Goal: Information Seeking & Learning: Check status

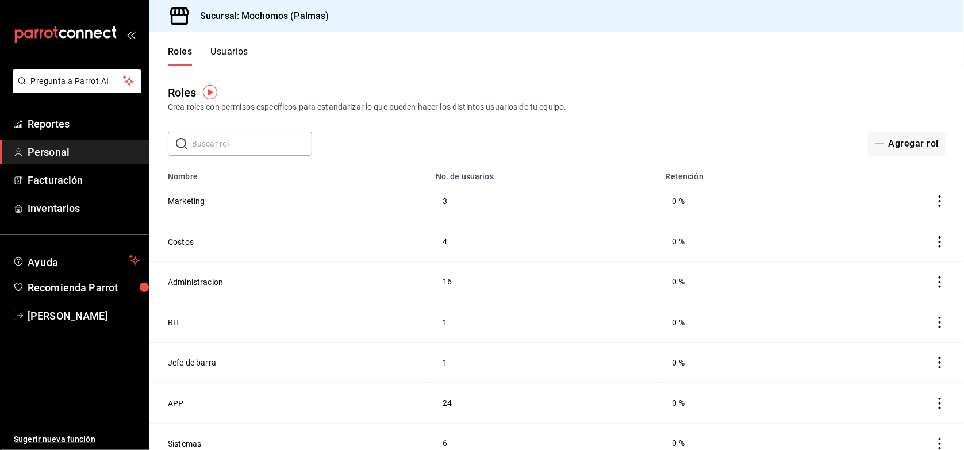
click at [612, 128] on div "Roles Crea roles con permisos específicos para estandarizar lo que pueden hacer…" at bounding box center [556, 111] width 814 height 90
click at [96, 118] on span "Reportes" at bounding box center [84, 124] width 112 height 16
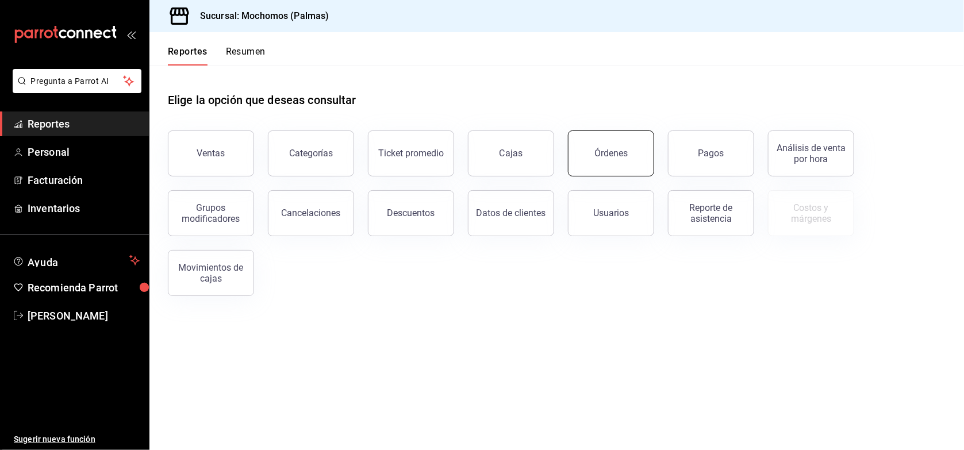
click at [636, 140] on button "Órdenes" at bounding box center [611, 153] width 86 height 46
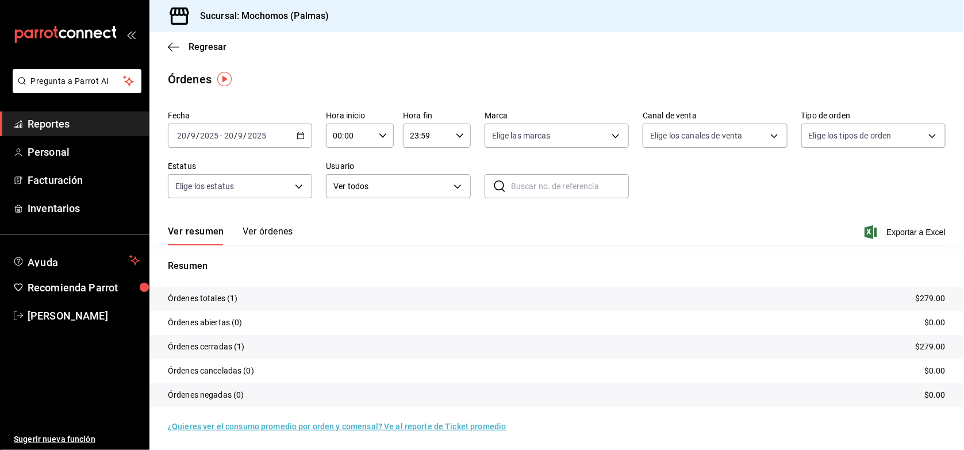
click at [297, 136] on icon "button" at bounding box center [301, 136] width 8 height 8
click at [248, 193] on span "Ayer" at bounding box center [222, 196] width 89 height 12
click at [206, 47] on span "Regresar" at bounding box center [208, 46] width 38 height 11
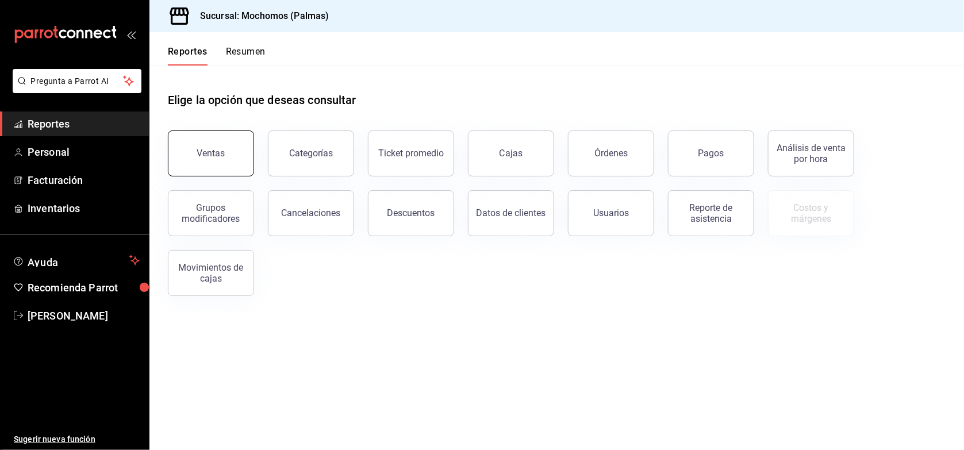
click at [222, 149] on div "Ventas" at bounding box center [211, 153] width 28 height 11
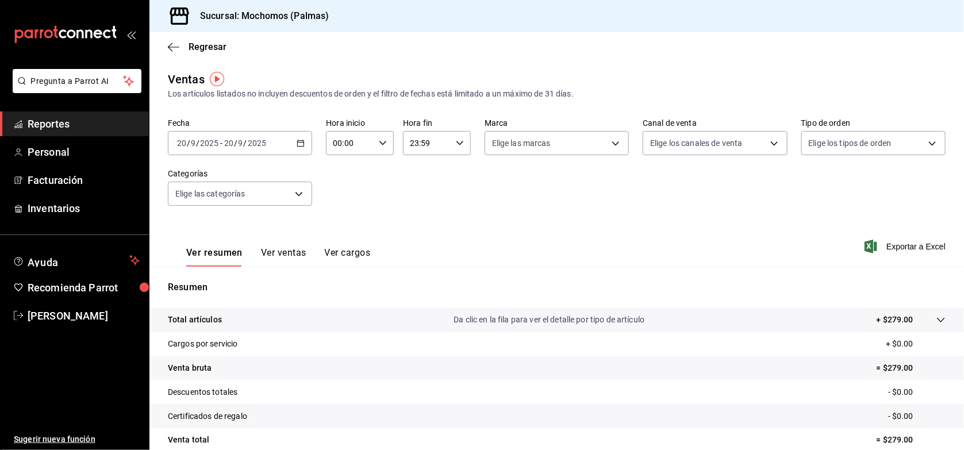
click at [278, 139] on div "[DATE] [DATE] - [DATE] [DATE]" at bounding box center [240, 143] width 144 height 24
click at [228, 204] on span "Ayer" at bounding box center [222, 204] width 89 height 12
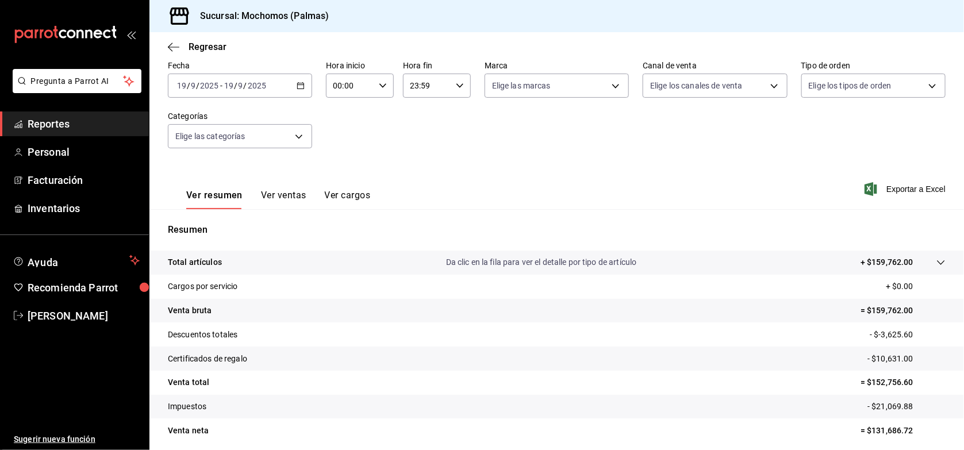
scroll to position [86, 0]
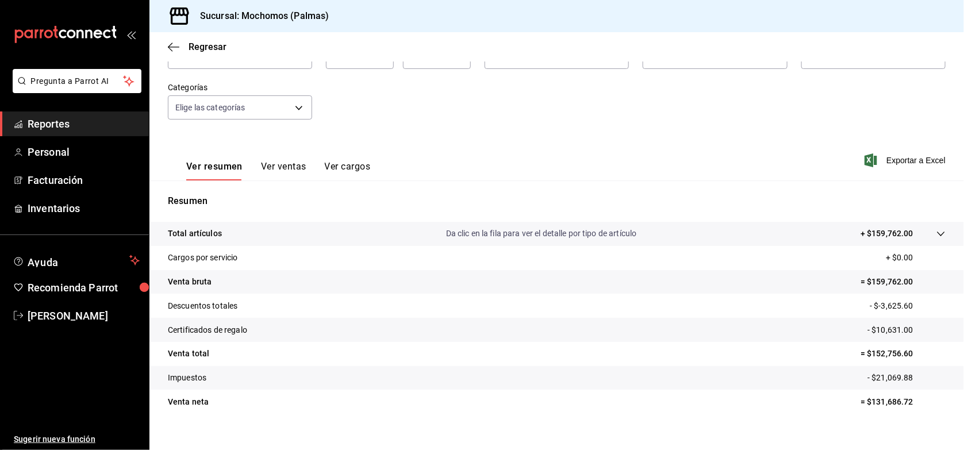
click at [937, 233] on icon at bounding box center [940, 234] width 7 height 5
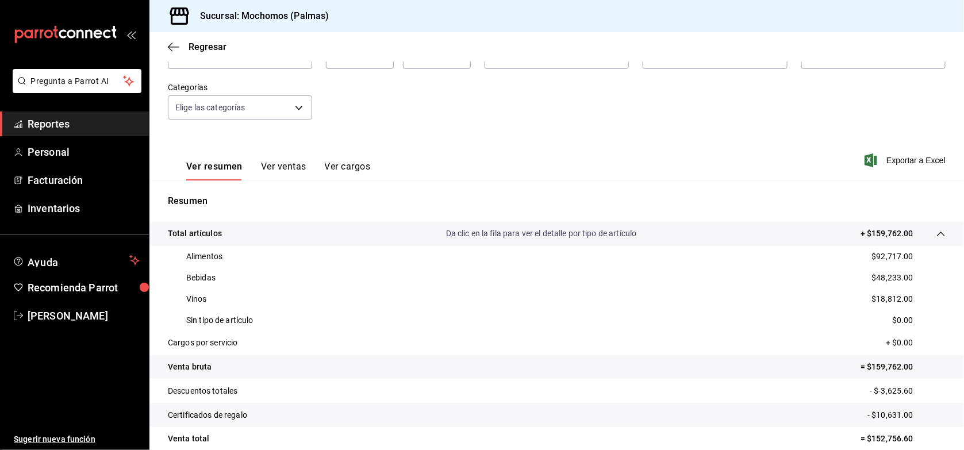
click at [289, 168] on button "Ver ventas" at bounding box center [283, 171] width 45 height 20
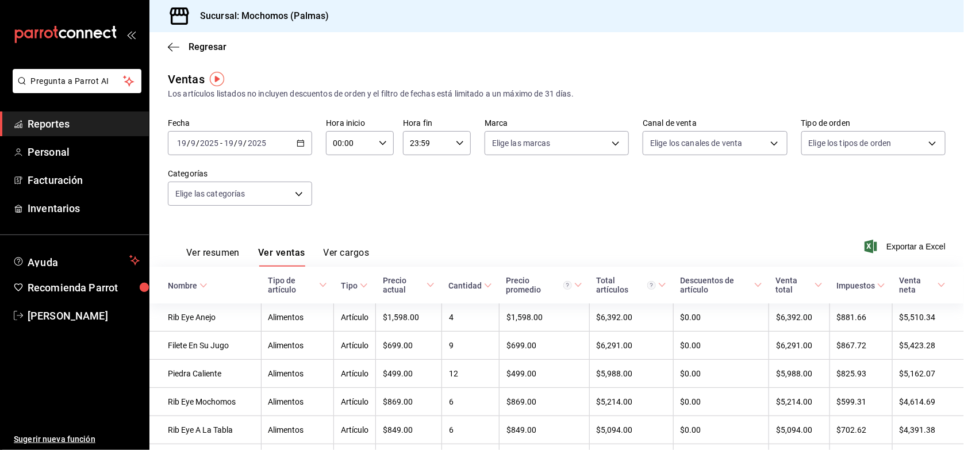
click at [202, 286] on \(Stroke\) at bounding box center [203, 285] width 7 height 4
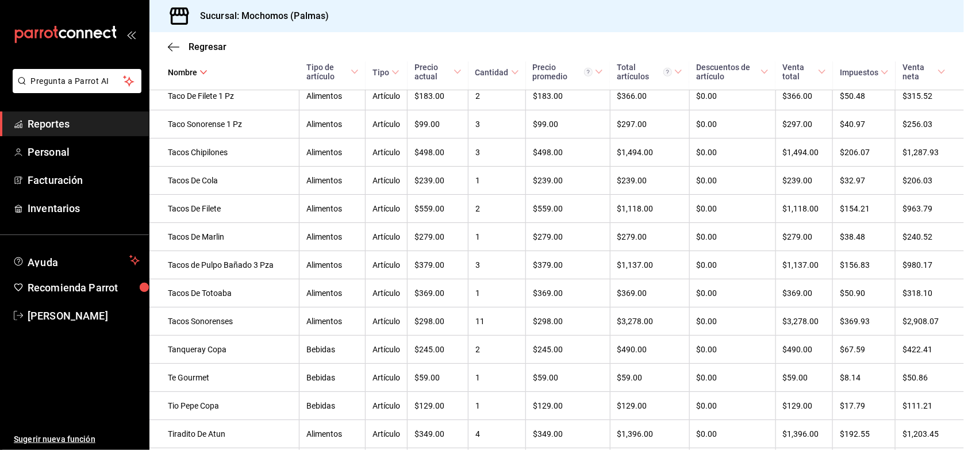
scroll to position [4080, 0]
click at [213, 45] on span "Regresar" at bounding box center [208, 46] width 38 height 11
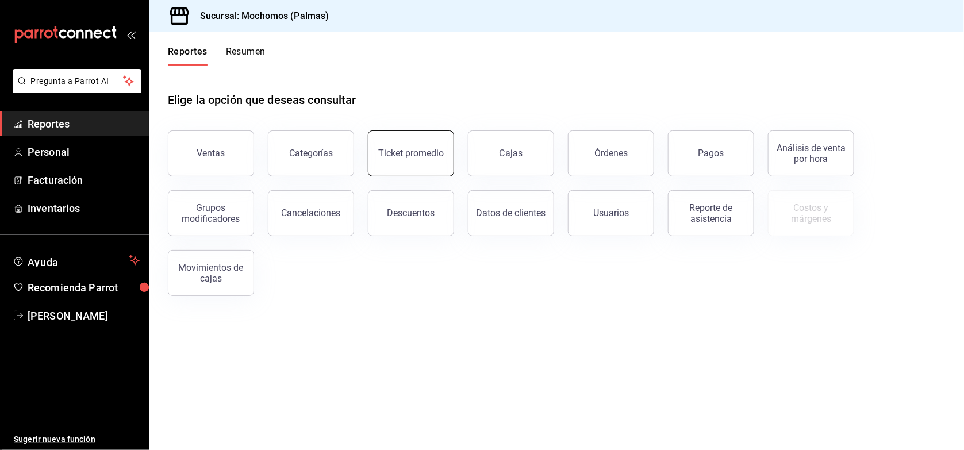
click at [429, 159] on button "Ticket promedio" at bounding box center [411, 153] width 86 height 46
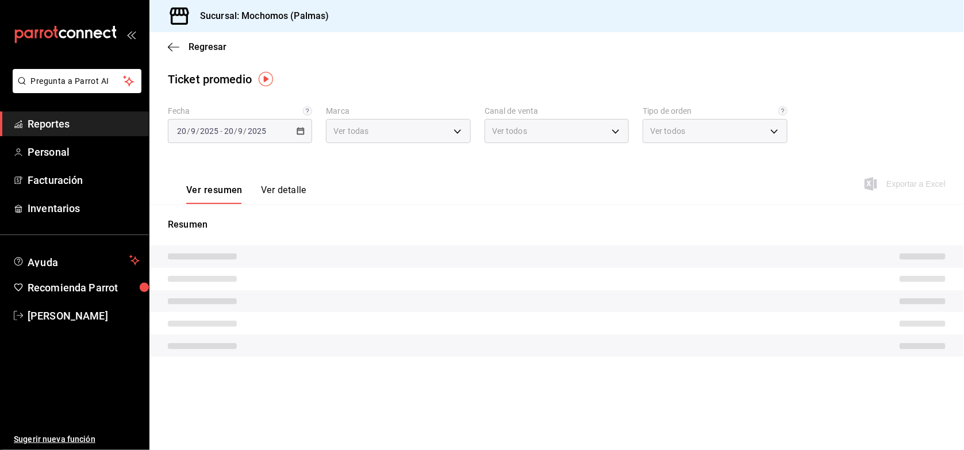
type input "70f98016-ab90-4f26-81e6-ab4884d8d8a0"
type input "PARROT,UBER_EATS,RAPPI,DIDI_FOOD,ONLINE"
type input "1406dacc-122d-474b-a961-72adf1b142d8,23052771-8e1b-43e3-b7da-1a661d939937,EXTER…"
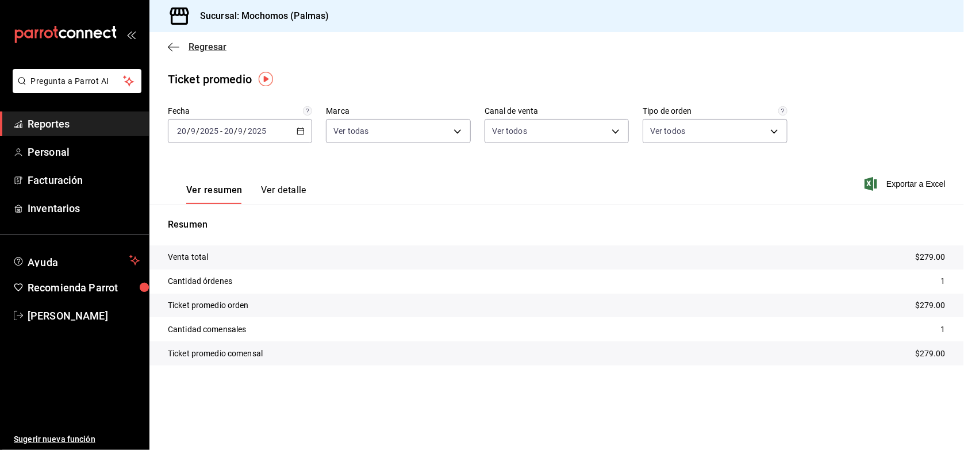
click at [217, 46] on span "Regresar" at bounding box center [208, 46] width 38 height 11
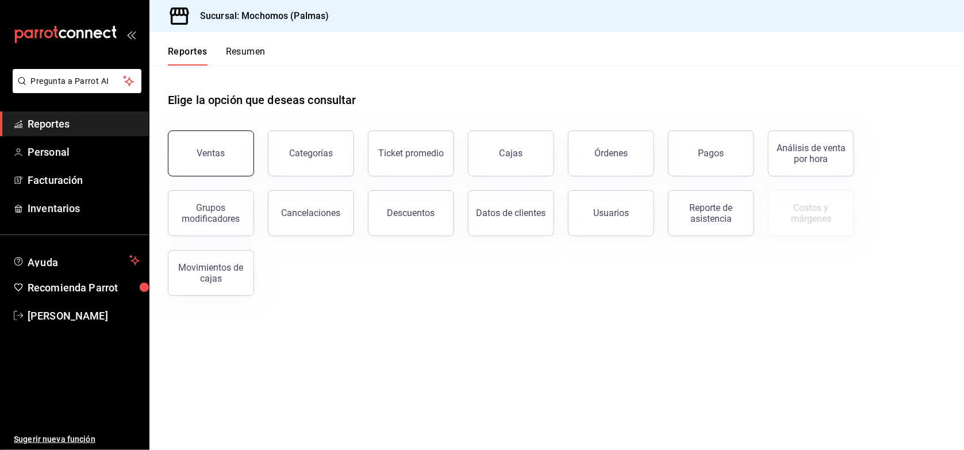
click at [220, 139] on button "Ventas" at bounding box center [211, 153] width 86 height 46
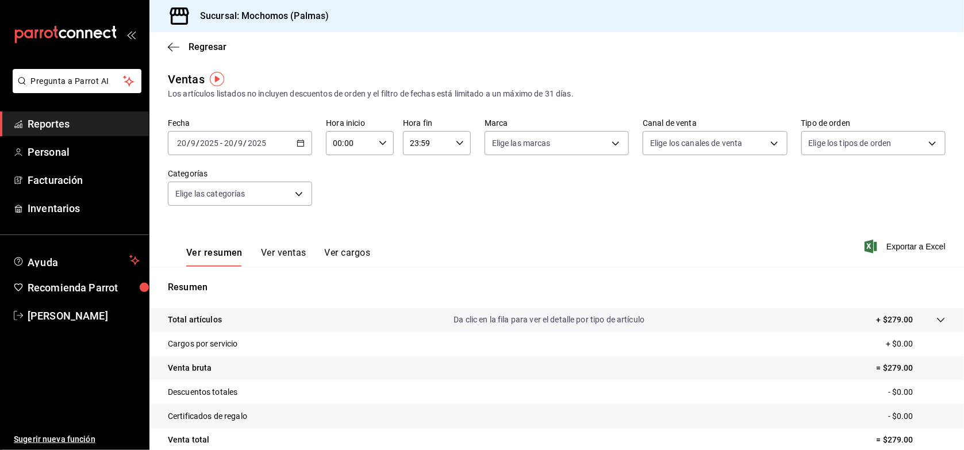
click at [288, 147] on div "[DATE] [DATE] - [DATE] [DATE]" at bounding box center [240, 143] width 144 height 24
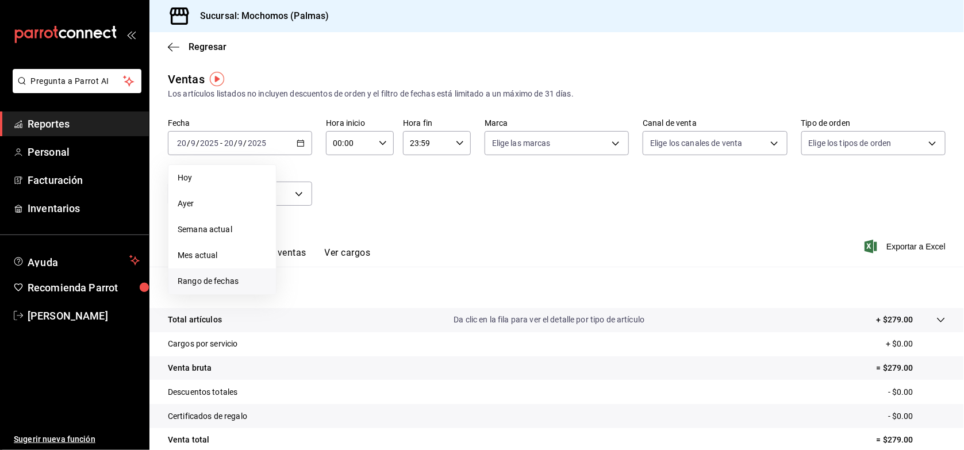
click at [222, 276] on span "Rango de fechas" at bounding box center [222, 281] width 89 height 12
click at [379, 266] on abbr "19" at bounding box center [381, 270] width 7 height 8
click at [395, 267] on button "20" at bounding box center [402, 270] width 20 height 21
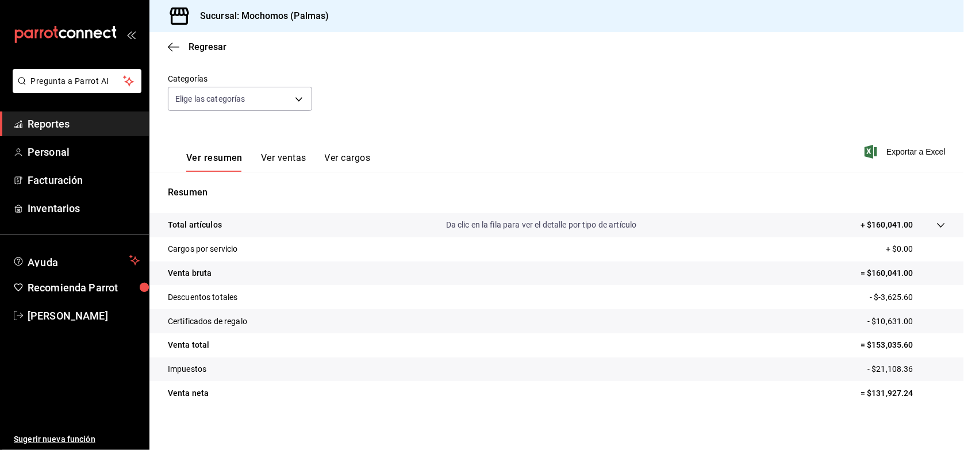
scroll to position [99, 0]
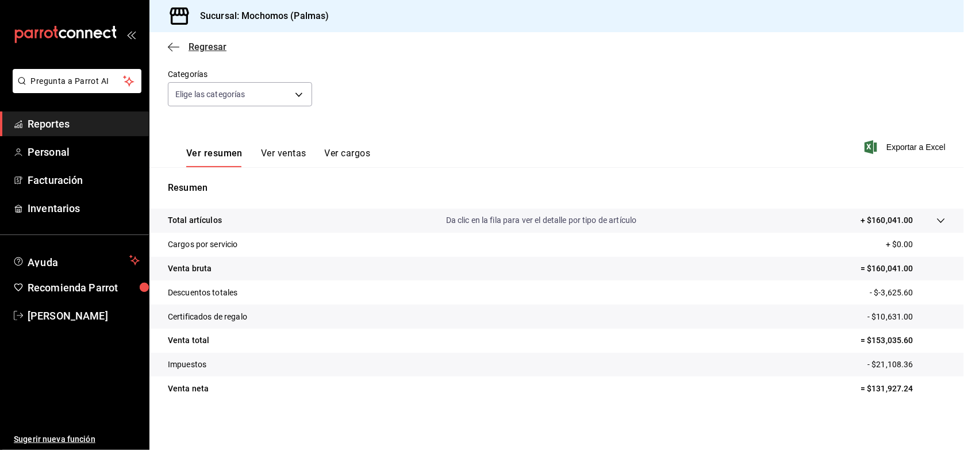
click at [216, 47] on span "Regresar" at bounding box center [208, 46] width 38 height 11
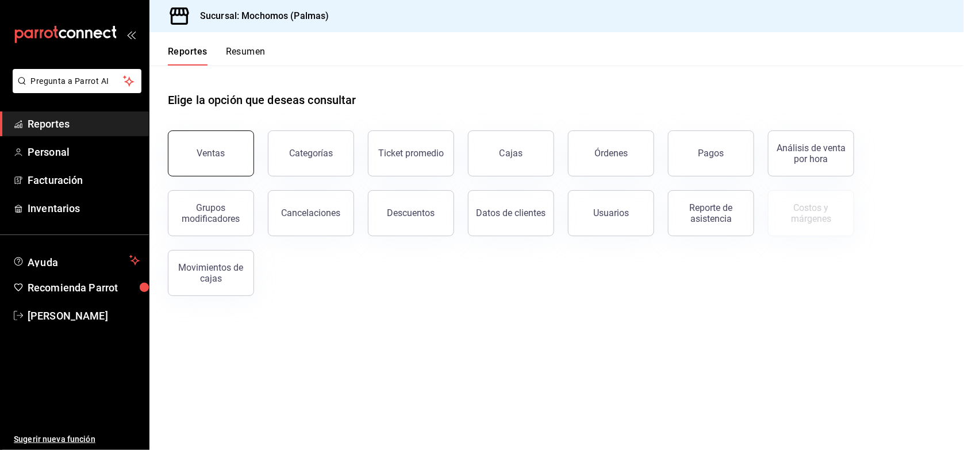
click at [230, 153] on button "Ventas" at bounding box center [211, 153] width 86 height 46
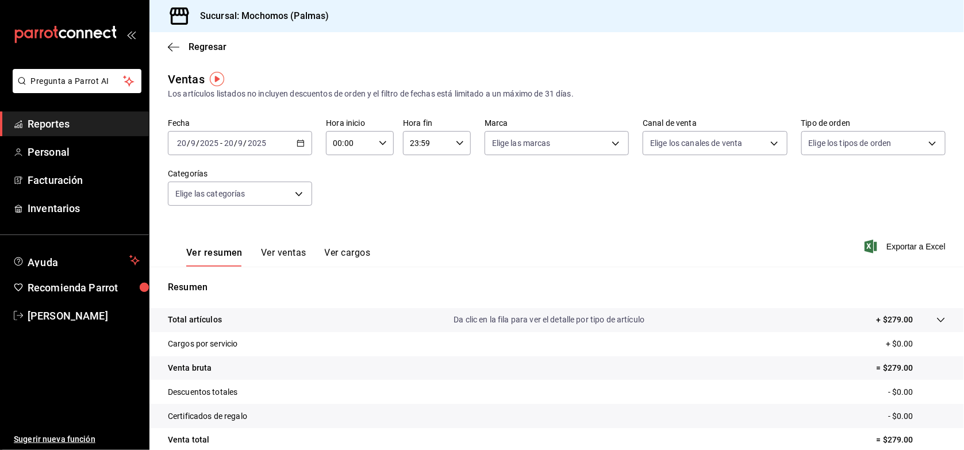
click at [298, 144] on icon "button" at bounding box center [301, 143] width 8 height 8
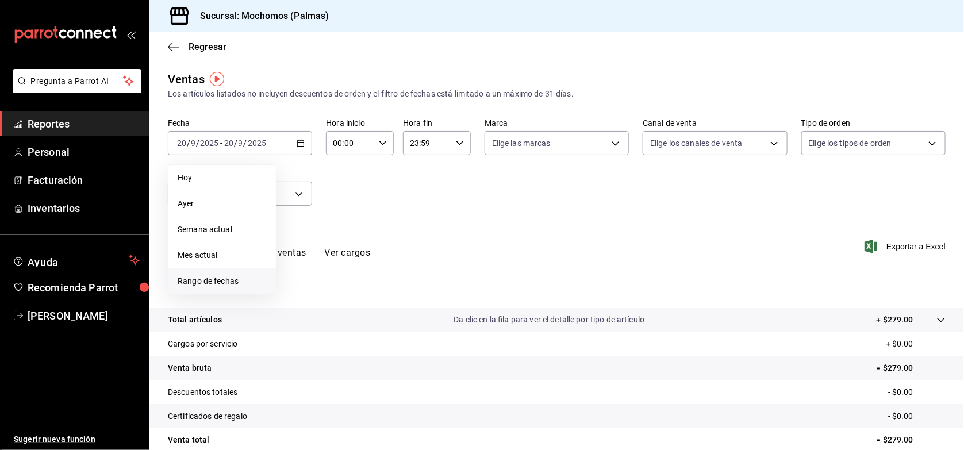
click at [219, 278] on span "Rango de fechas" at bounding box center [222, 281] width 89 height 12
click at [380, 264] on button "19" at bounding box center [382, 270] width 20 height 21
click at [401, 266] on abbr "20" at bounding box center [401, 270] width 7 height 8
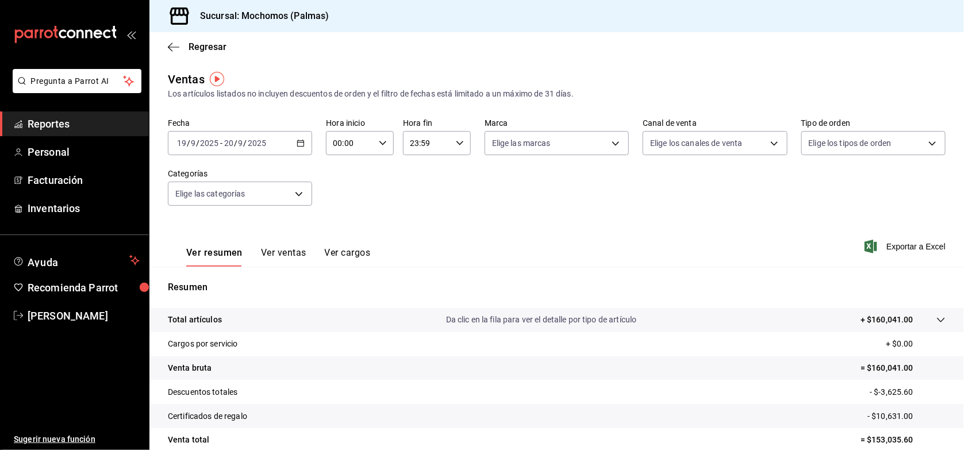
click at [936, 317] on icon at bounding box center [940, 320] width 9 height 9
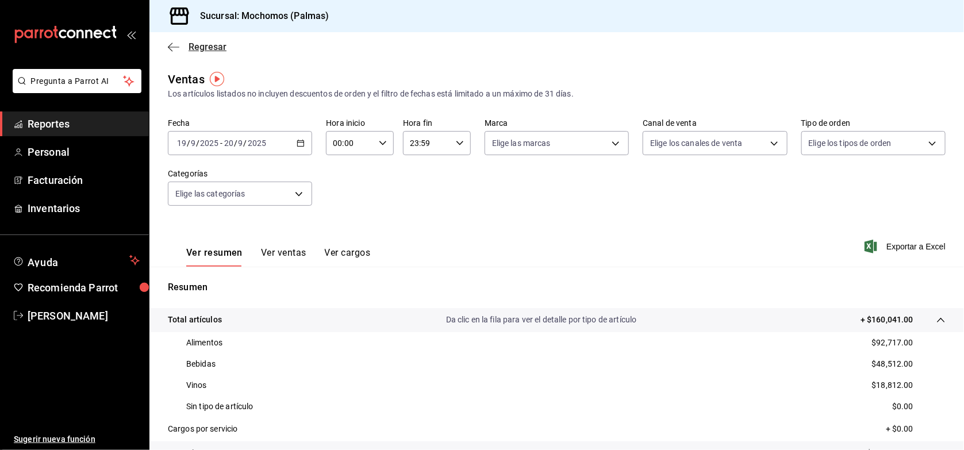
click at [214, 49] on span "Regresar" at bounding box center [208, 46] width 38 height 11
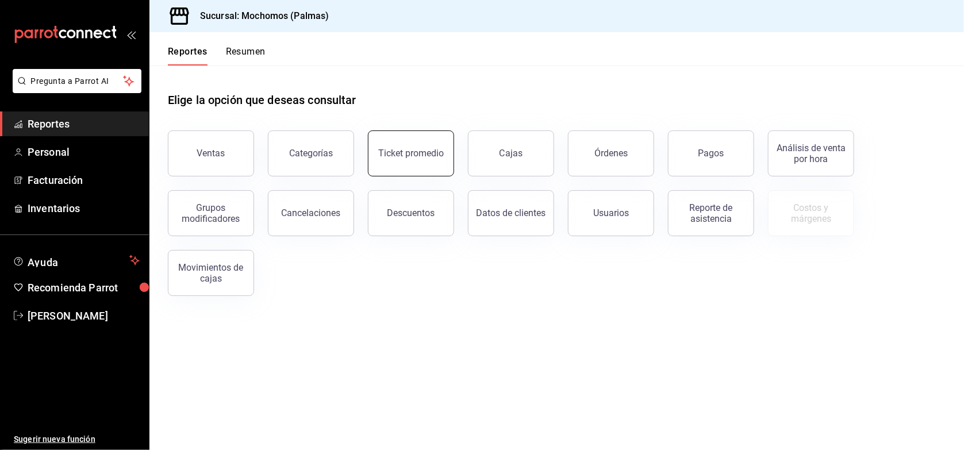
click at [397, 153] on div "Ticket promedio" at bounding box center [411, 153] width 66 height 11
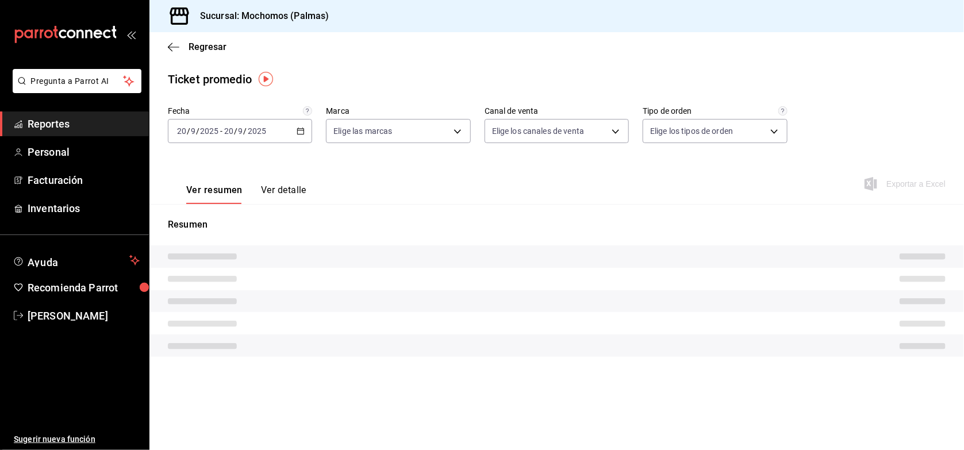
type input "70f98016-ab90-4f26-81e6-ab4884d8d8a0"
type input "PARROT,UBER_EATS,RAPPI,DIDI_FOOD,ONLINE"
type input "1406dacc-122d-474b-a961-72adf1b142d8,23052771-8e1b-43e3-b7da-1a661d939937,EXTER…"
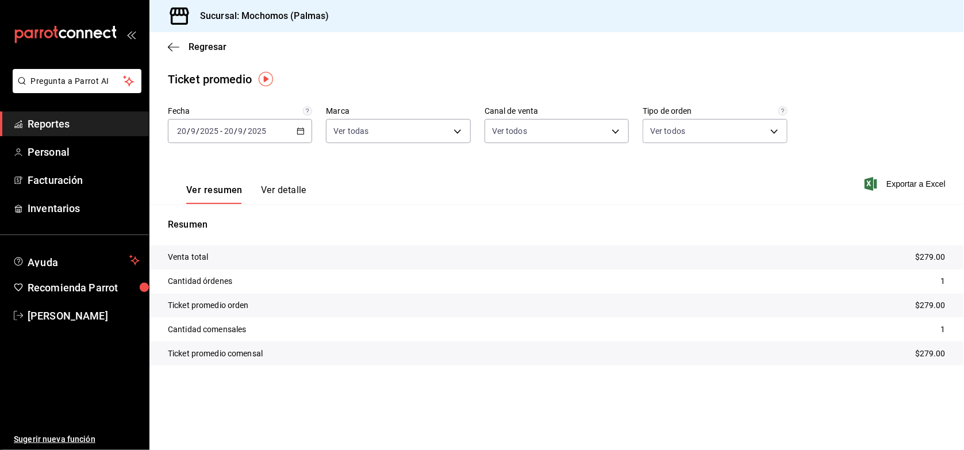
click at [305, 129] on icon "button" at bounding box center [301, 131] width 8 height 8
click at [239, 266] on span "Rango de fechas" at bounding box center [222, 269] width 89 height 12
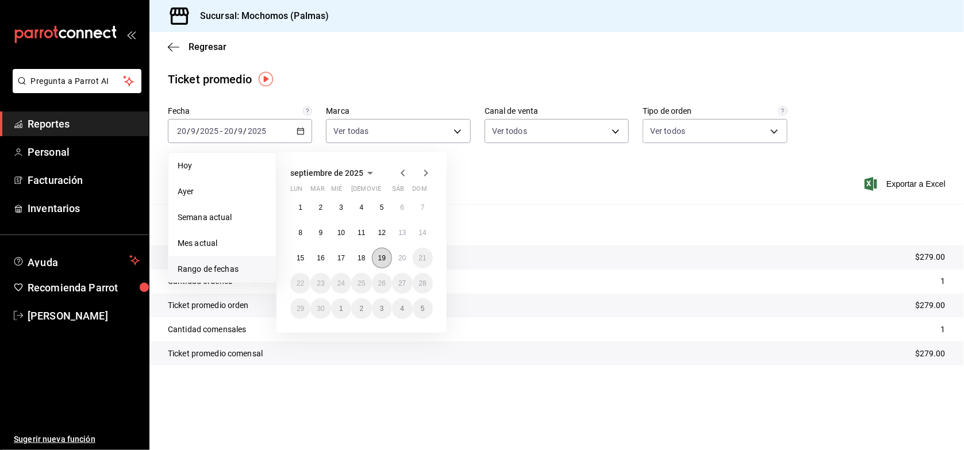
click at [380, 260] on abbr "19" at bounding box center [381, 258] width 7 height 8
click at [398, 257] on abbr "20" at bounding box center [401, 258] width 7 height 8
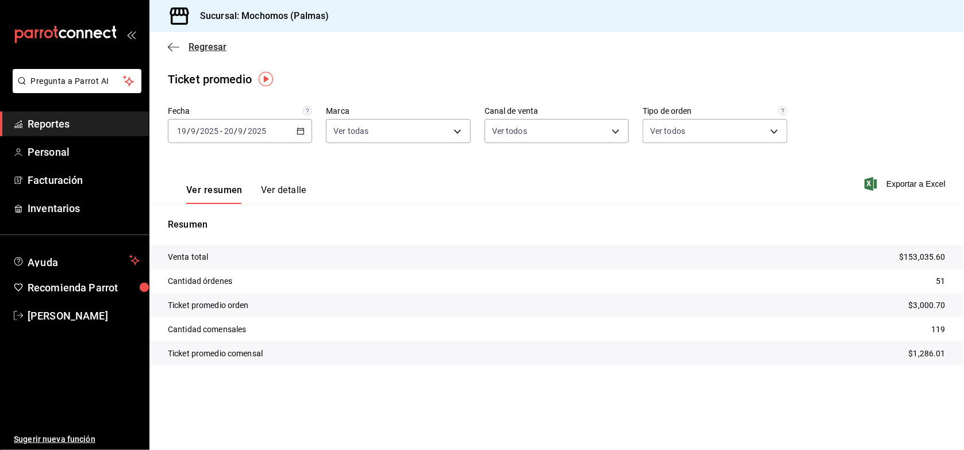
click at [210, 47] on span "Regresar" at bounding box center [208, 46] width 38 height 11
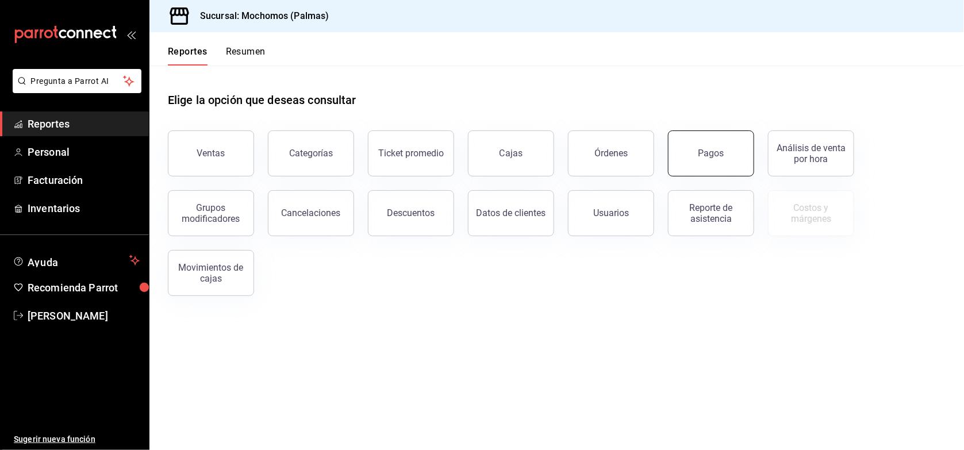
click at [687, 159] on button "Pagos" at bounding box center [711, 153] width 86 height 46
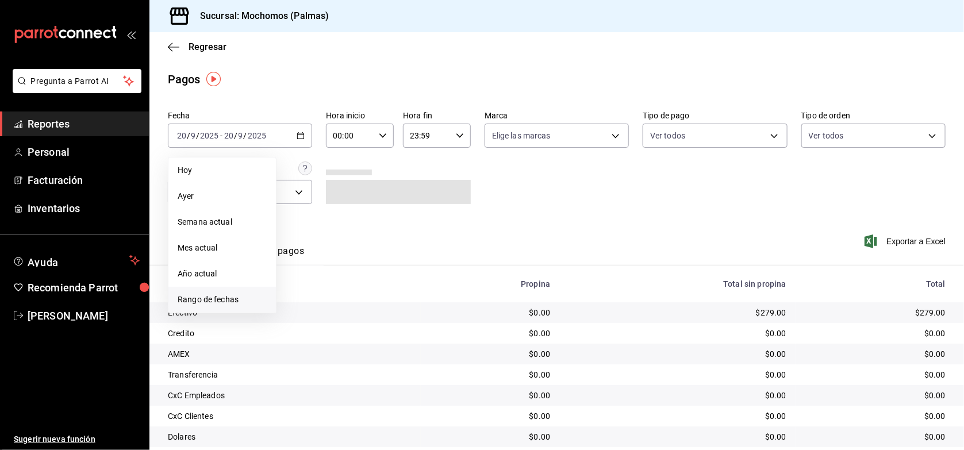
click at [230, 299] on span "Rango de fechas" at bounding box center [222, 300] width 89 height 12
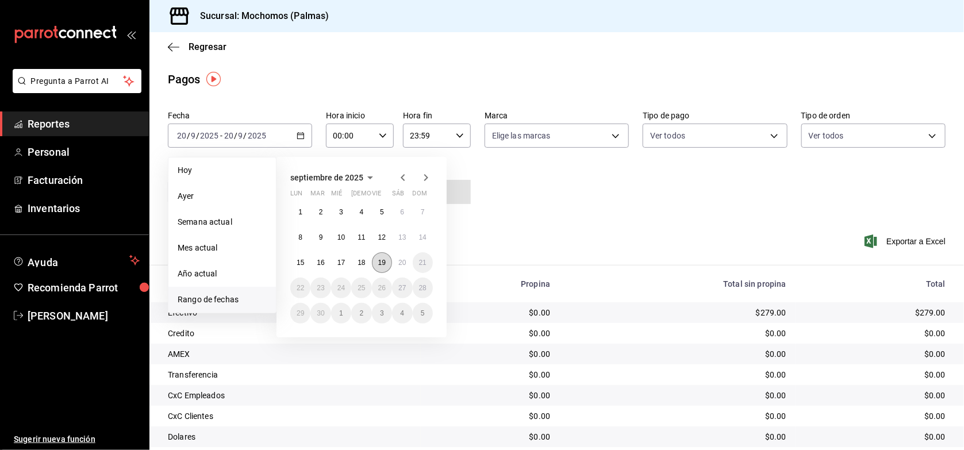
click at [381, 265] on abbr "19" at bounding box center [381, 263] width 7 height 8
click at [400, 265] on abbr "20" at bounding box center [401, 263] width 7 height 8
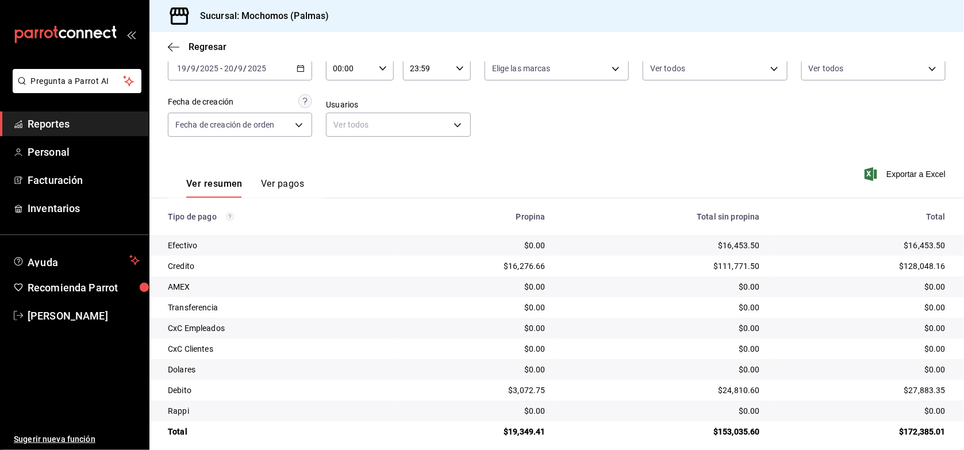
scroll to position [78, 0]
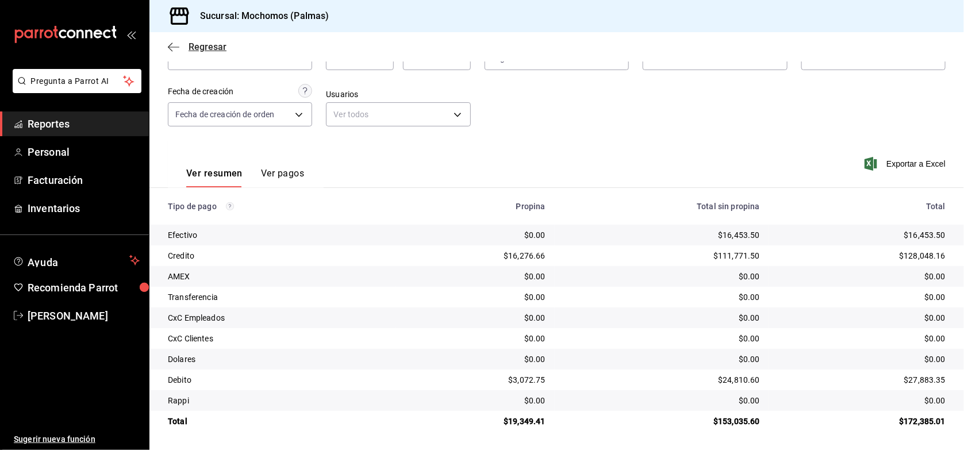
click at [218, 43] on span "Regresar" at bounding box center [208, 46] width 38 height 11
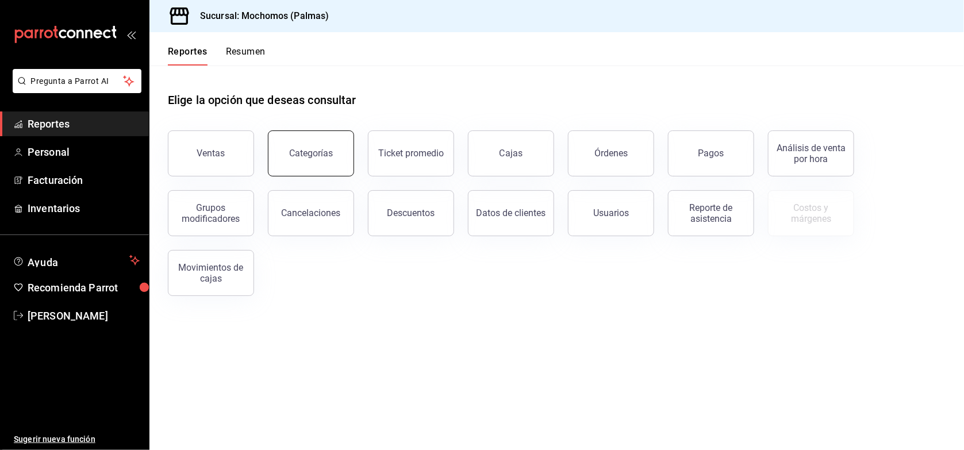
click at [314, 148] on div "Categorías" at bounding box center [311, 153] width 44 height 11
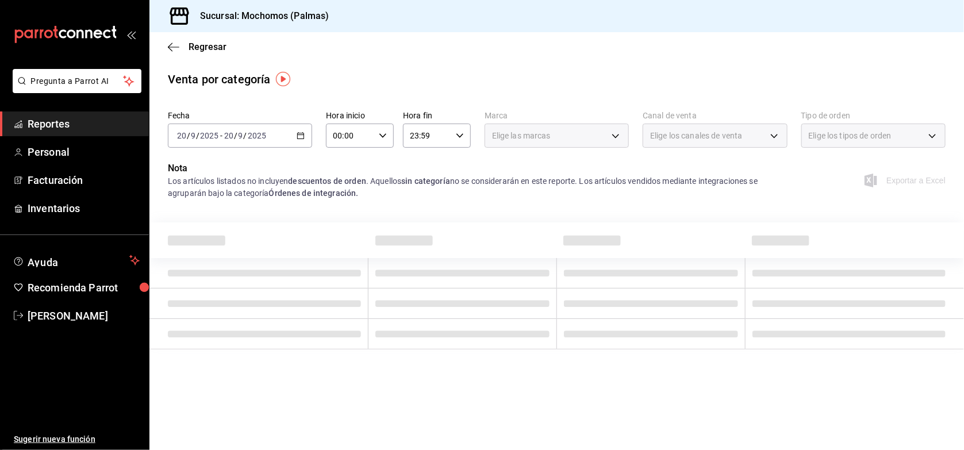
click at [302, 132] on icon "button" at bounding box center [301, 136] width 8 height 8
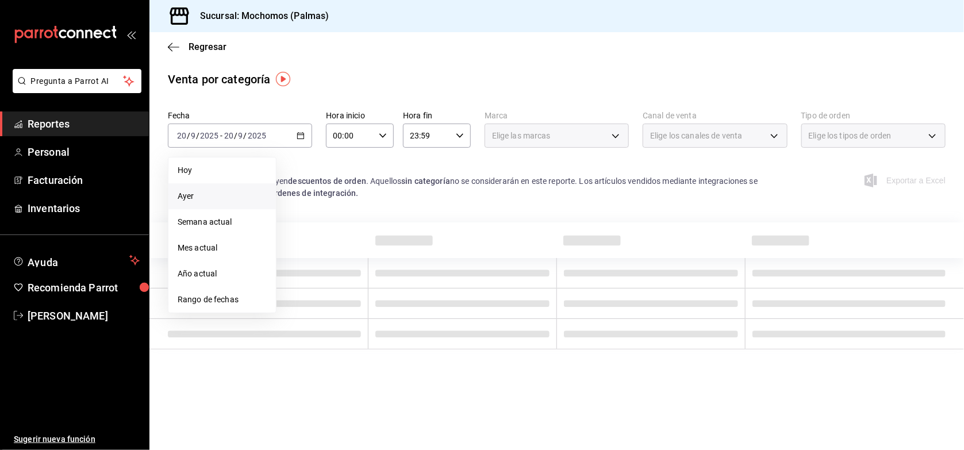
click at [250, 194] on span "Ayer" at bounding box center [222, 196] width 89 height 12
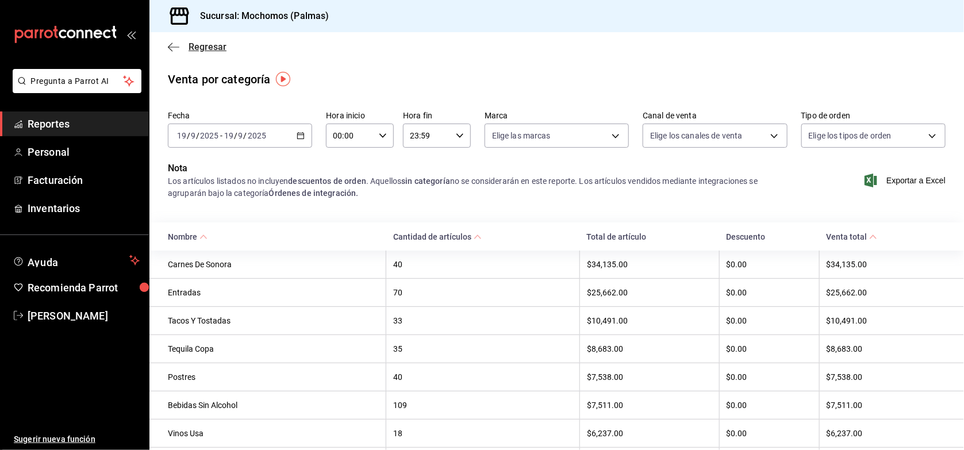
click at [211, 50] on span "Regresar" at bounding box center [208, 46] width 38 height 11
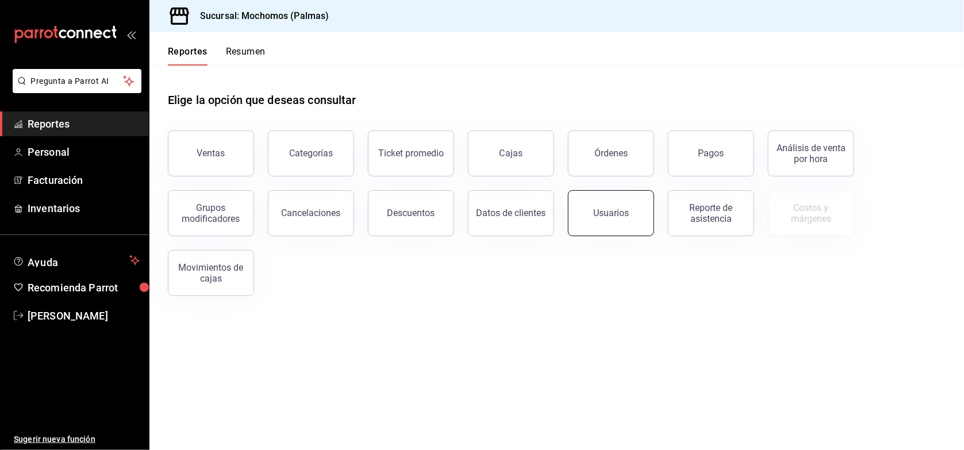
click at [605, 226] on button "Usuarios" at bounding box center [611, 213] width 86 height 46
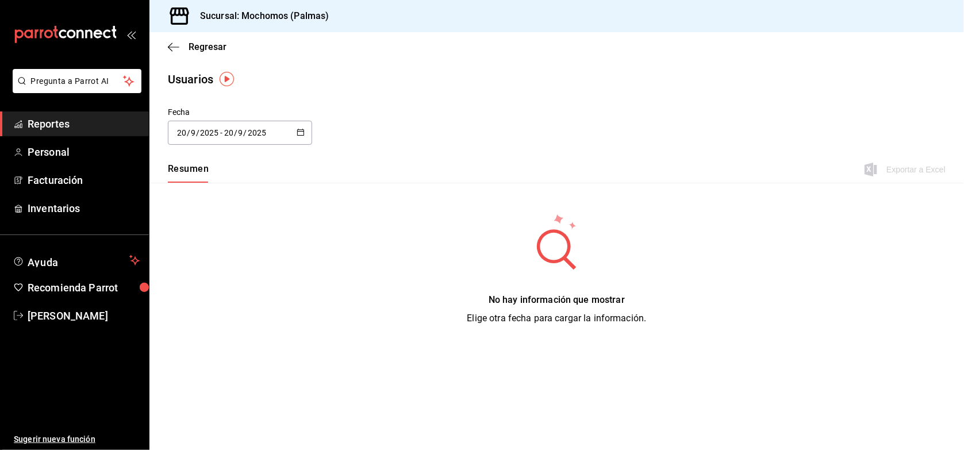
click at [300, 126] on div "[DATE] [DATE] - [DATE] [DATE]" at bounding box center [240, 133] width 144 height 24
click at [239, 187] on li "Ayer" at bounding box center [222, 195] width 109 height 26
type input "[DATE]"
type input "19"
type input "[DATE]"
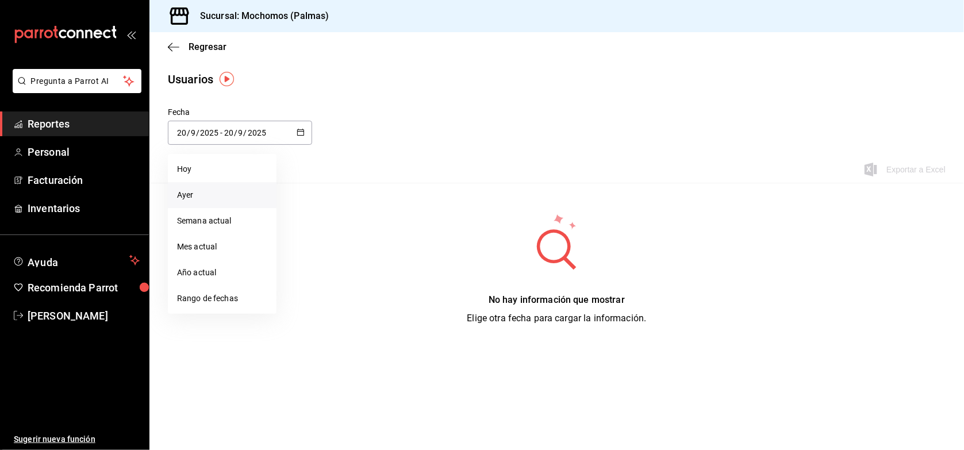
type input "19"
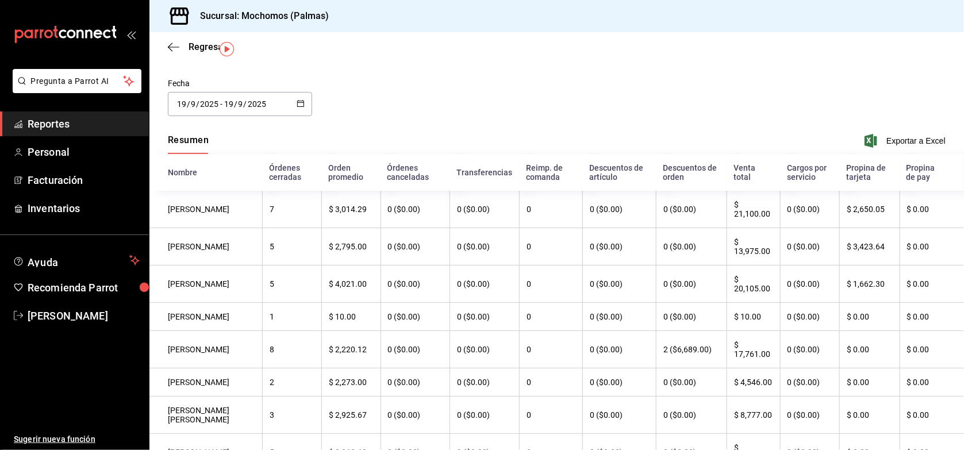
scroll to position [57, 0]
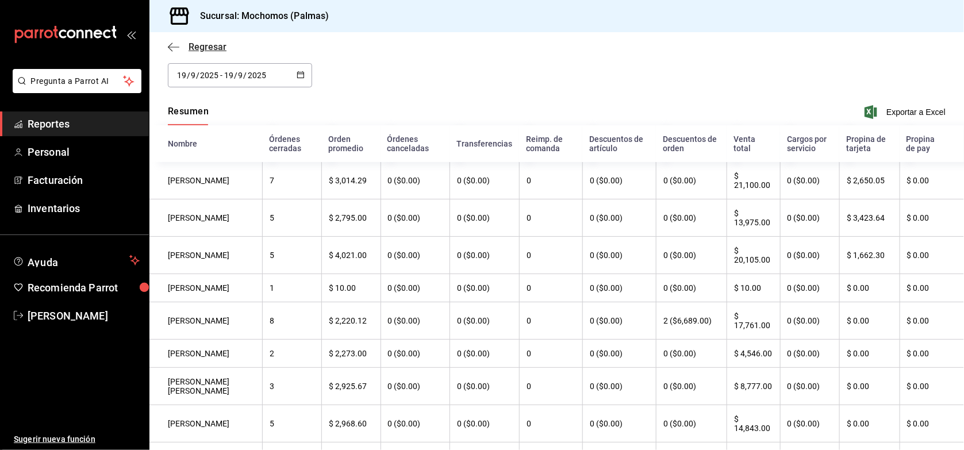
click at [218, 47] on span "Regresar" at bounding box center [208, 46] width 38 height 11
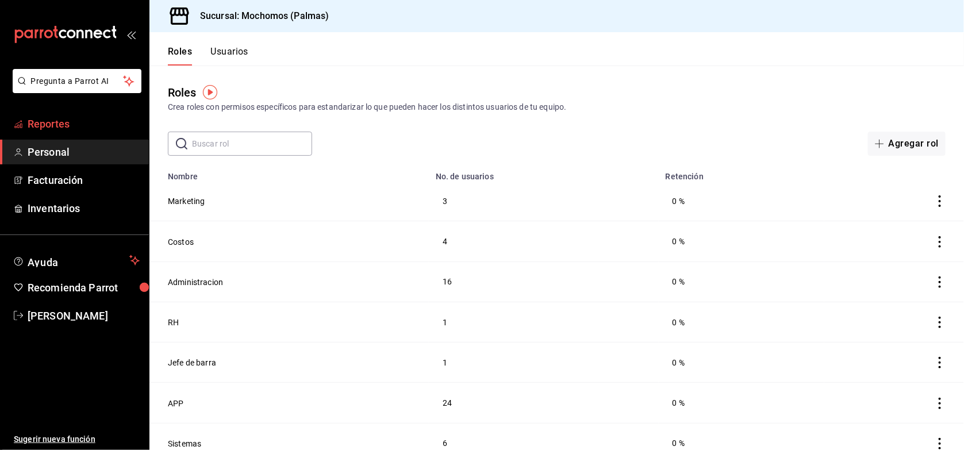
click at [49, 126] on span "Reportes" at bounding box center [84, 124] width 112 height 16
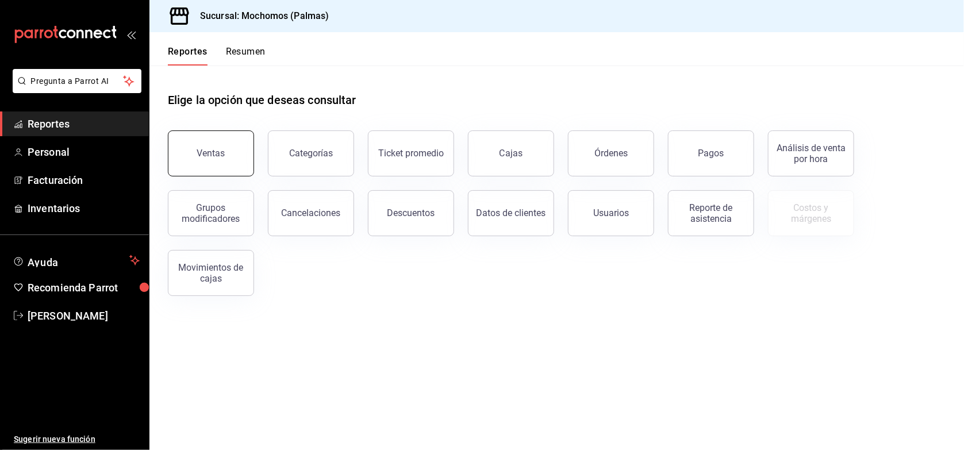
click at [227, 156] on button "Ventas" at bounding box center [211, 153] width 86 height 46
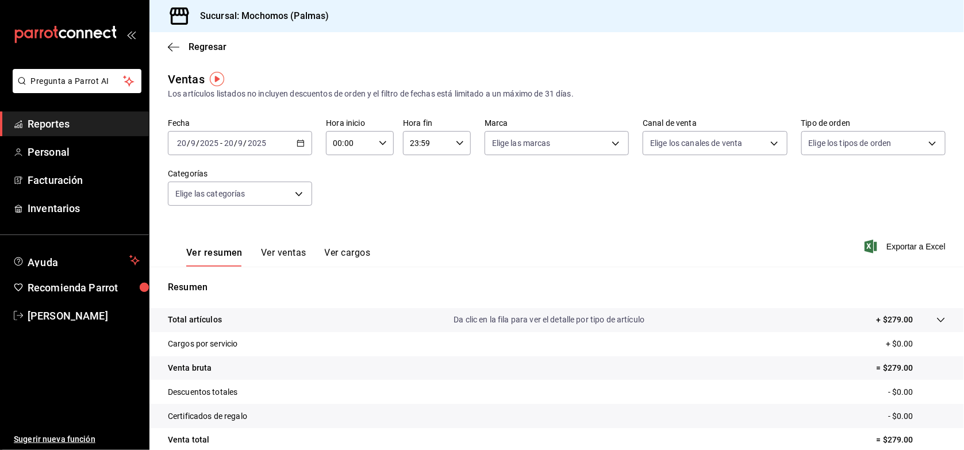
click at [276, 141] on div "[DATE] [DATE] - [DATE] [DATE]" at bounding box center [240, 143] width 144 height 24
click at [236, 193] on li "Ayer" at bounding box center [221, 204] width 107 height 26
click at [206, 48] on span "Regresar" at bounding box center [208, 46] width 38 height 11
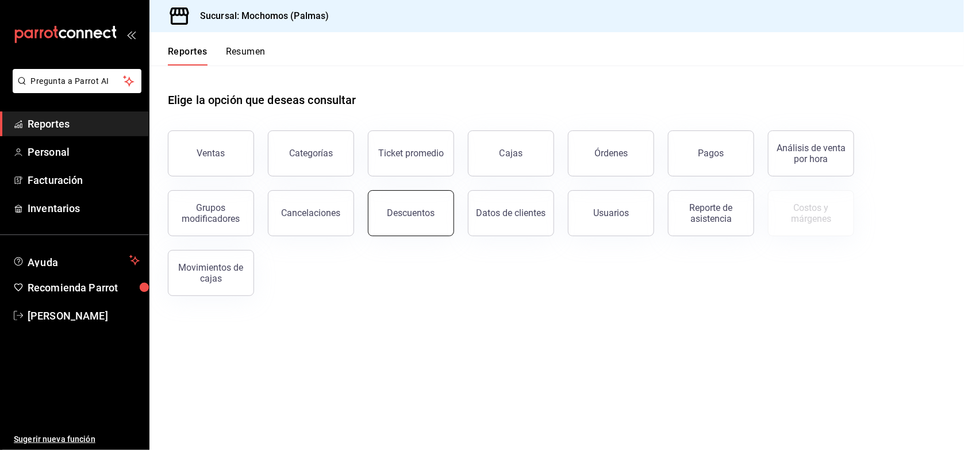
click at [412, 210] on div "Descuentos" at bounding box center [411, 212] width 48 height 11
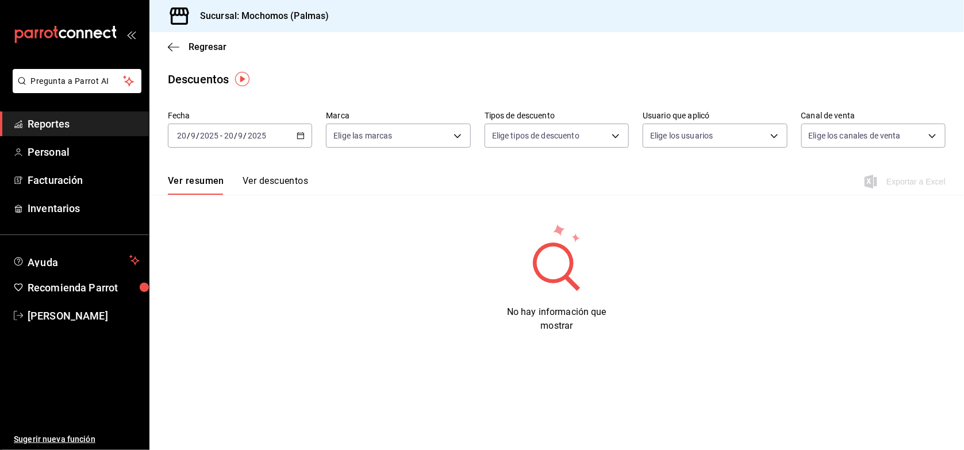
click at [297, 132] on icon "button" at bounding box center [301, 136] width 8 height 8
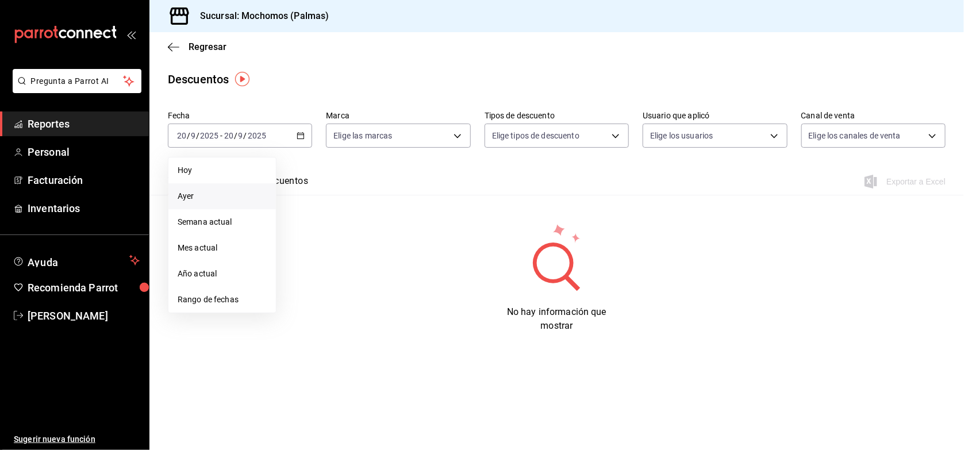
click at [240, 193] on span "Ayer" at bounding box center [222, 196] width 89 height 12
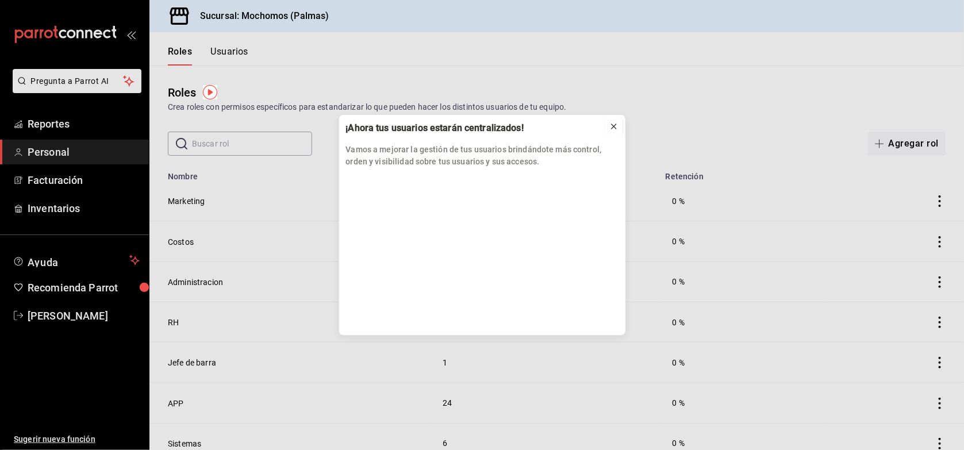
click at [610, 127] on icon at bounding box center [613, 126] width 9 height 9
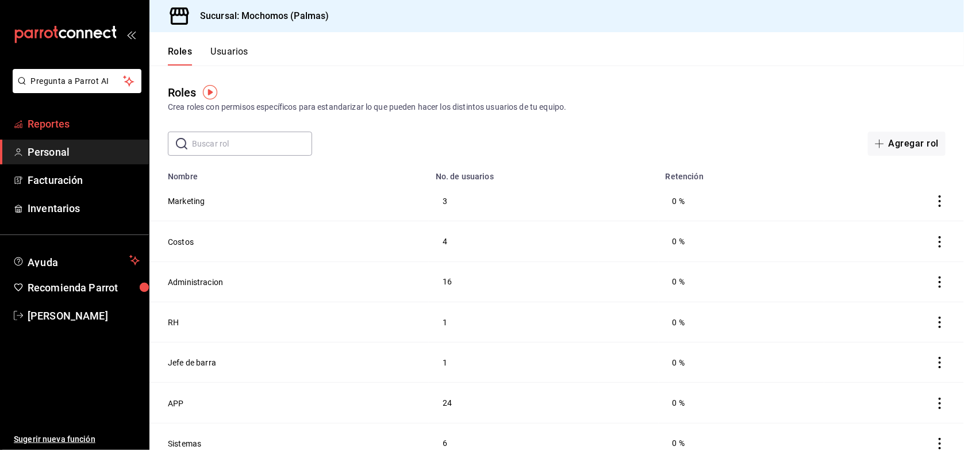
click at [95, 112] on link "Reportes" at bounding box center [74, 123] width 149 height 25
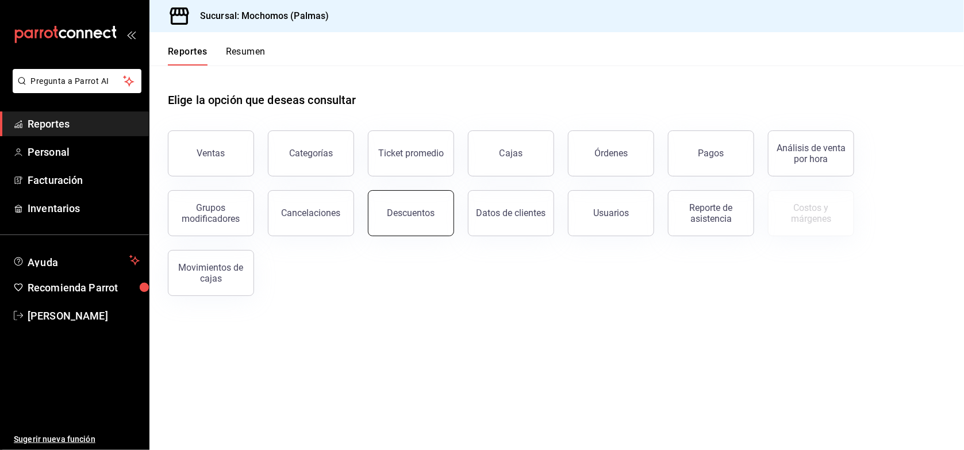
click at [378, 207] on button "Descuentos" at bounding box center [411, 213] width 86 height 46
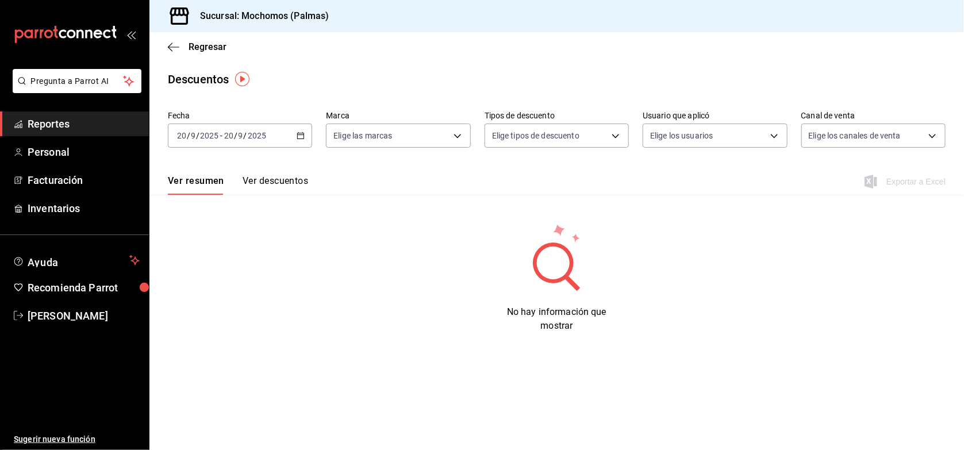
click at [294, 131] on div "[DATE] [DATE] - [DATE] [DATE]" at bounding box center [240, 136] width 144 height 24
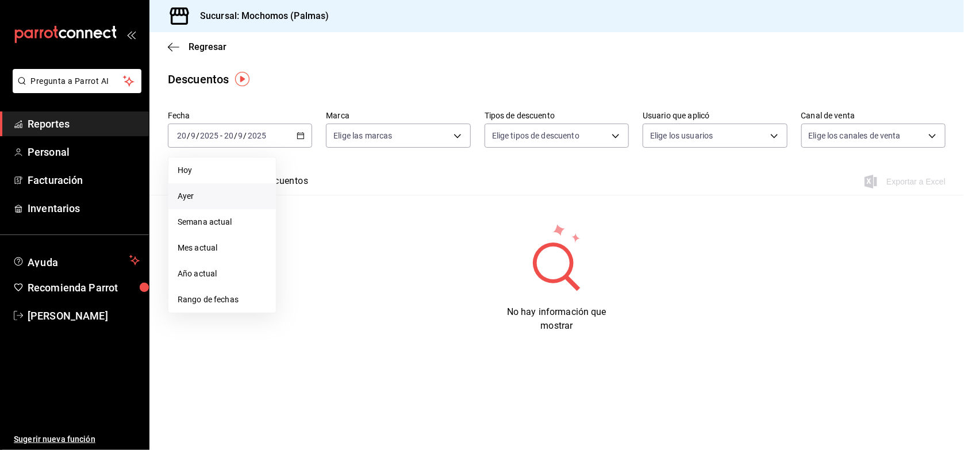
click at [246, 195] on span "Ayer" at bounding box center [222, 196] width 89 height 12
